Goal: Task Accomplishment & Management: Manage account settings

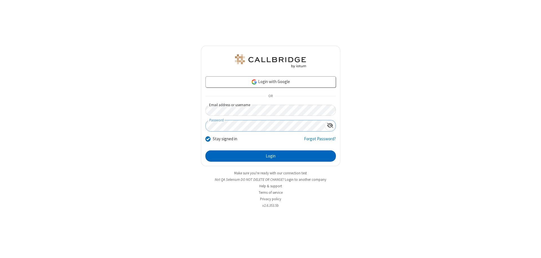
click at [270, 156] on button "Login" at bounding box center [270, 155] width 130 height 11
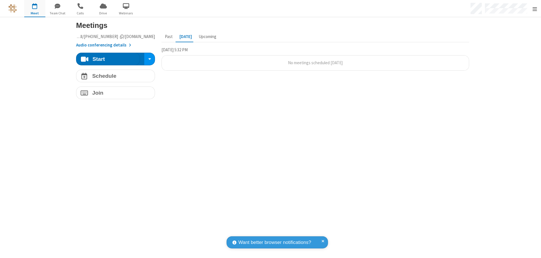
click at [534, 9] on span "Open menu" at bounding box center [534, 9] width 5 height 6
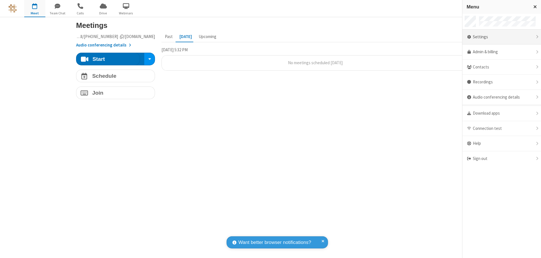
click at [501, 37] on div "Settings" at bounding box center [501, 37] width 79 height 15
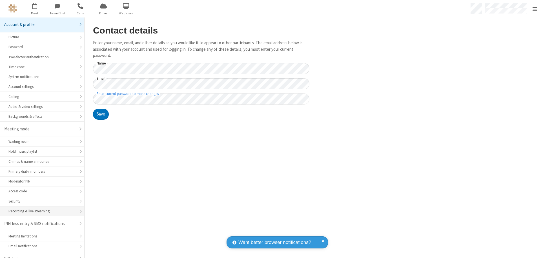
click at [40, 208] on div "Recording & live streaming" at bounding box center [41, 210] width 67 height 5
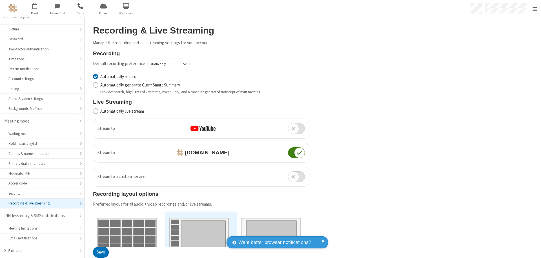
click at [101, 252] on button "Save" at bounding box center [101, 252] width 16 height 11
